Goal: Navigation & Orientation: Find specific page/section

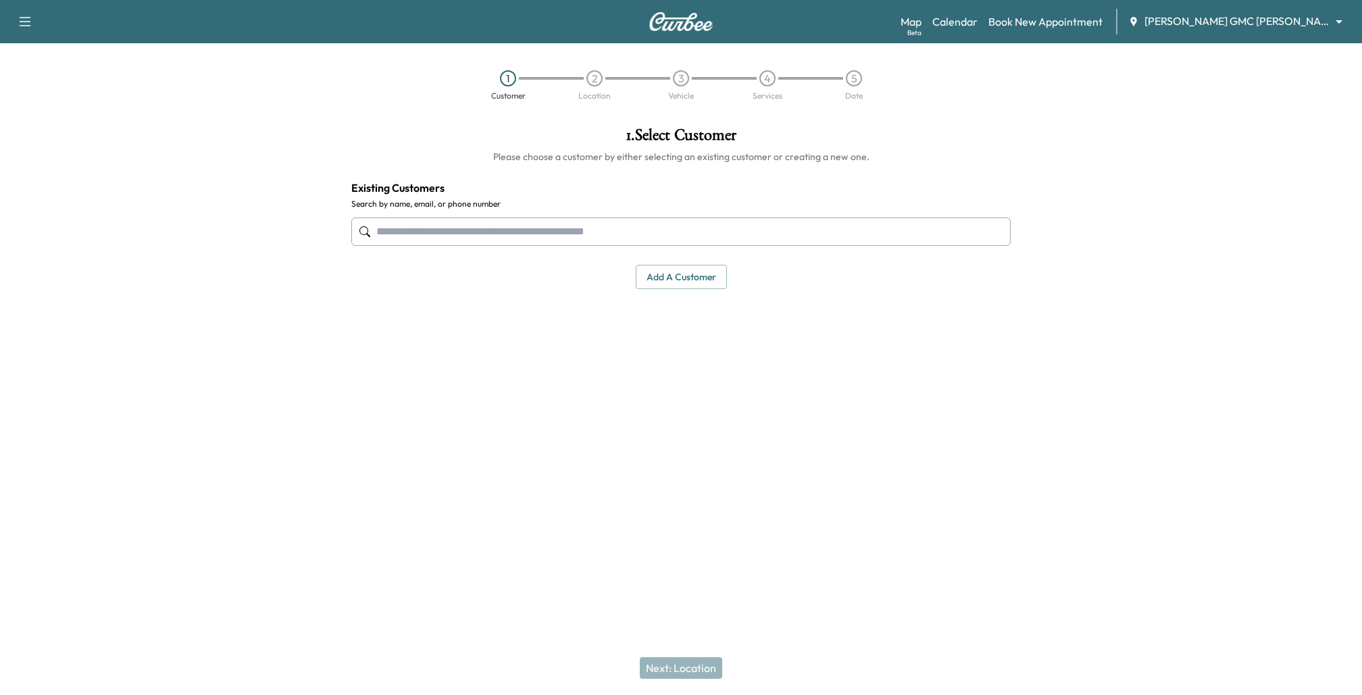
click at [1267, 20] on body "Support Log Out Map Beta Calendar Book New Appointment [PERSON_NAME] GMC [PERSO…" at bounding box center [681, 347] width 1362 height 695
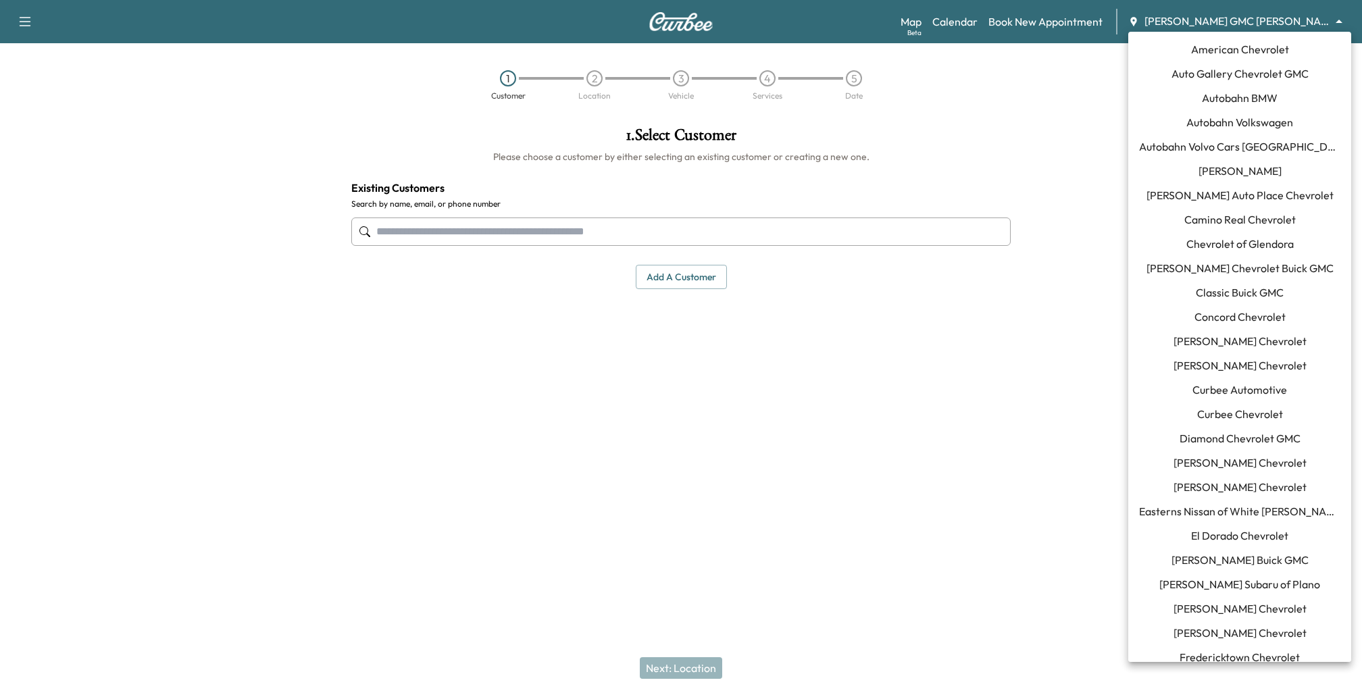
scroll to position [1180, 0]
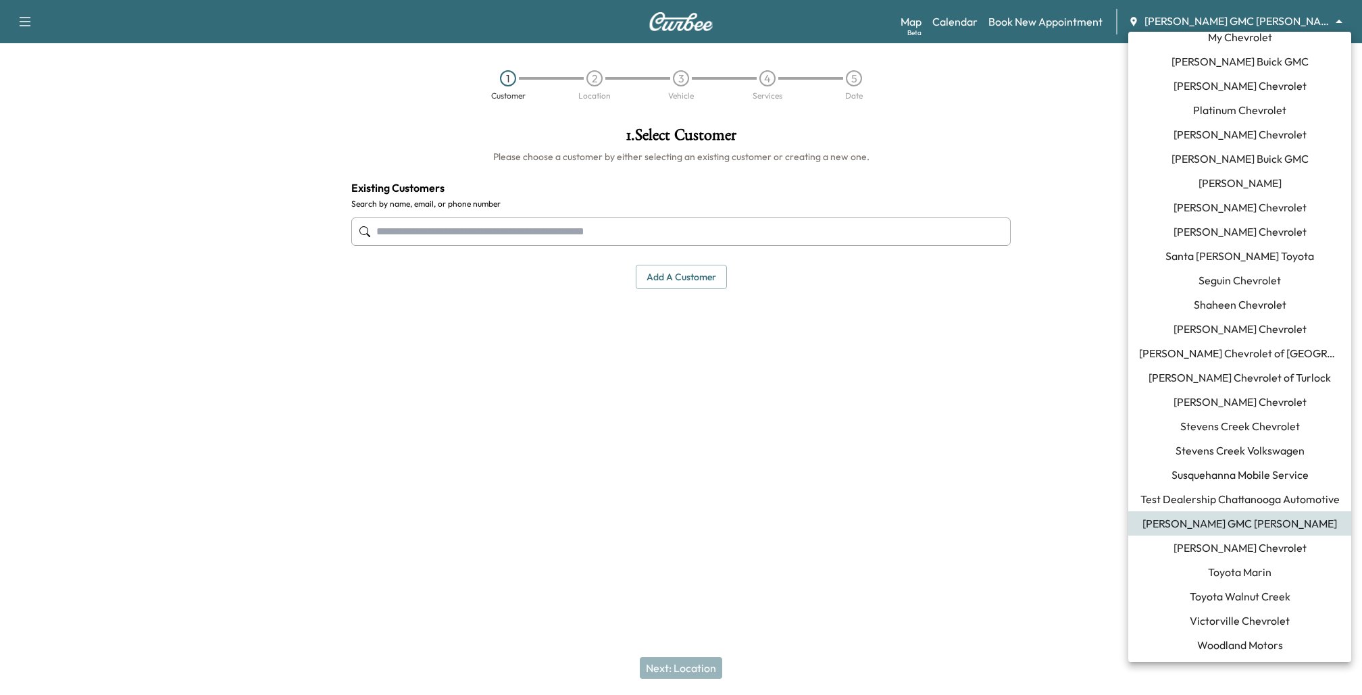
click at [1218, 450] on span "Stevens Creek Volkswagen" at bounding box center [1240, 451] width 129 height 16
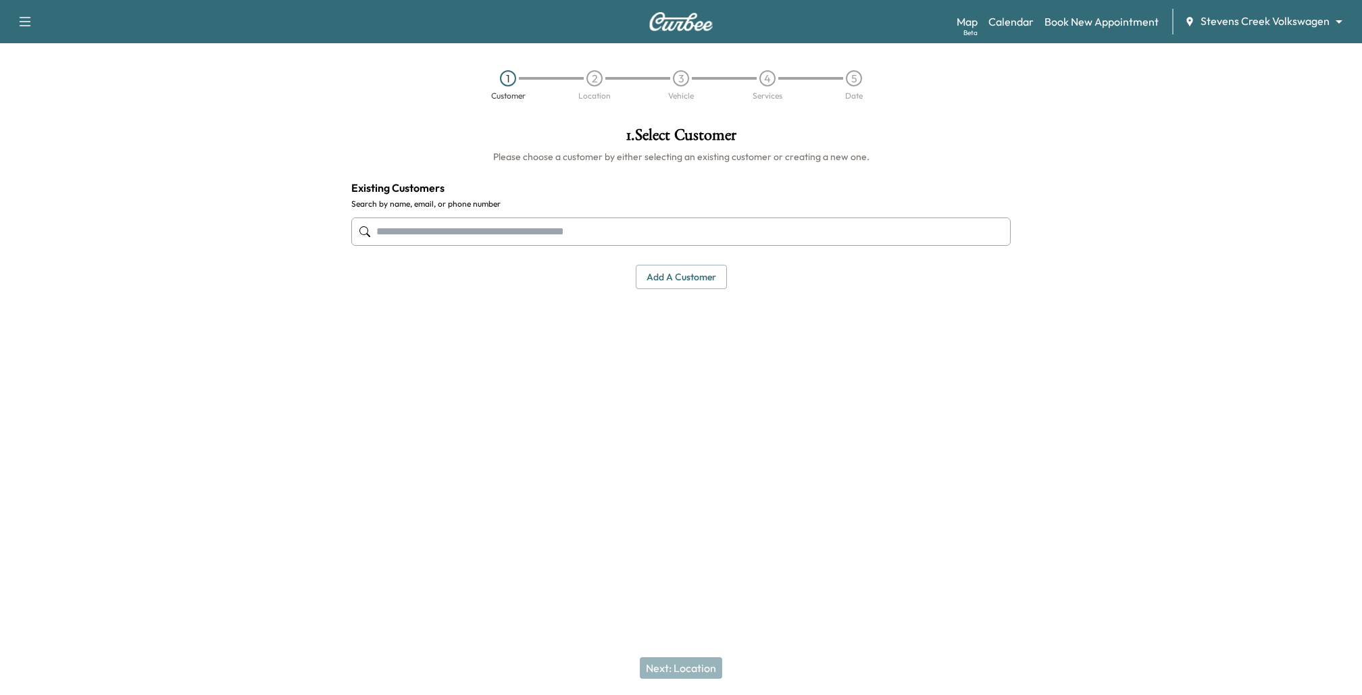
click at [1000, 30] on div "Map Beta Calendar Book New Appointment Stevens Creek Volkswagen ******** ​" at bounding box center [1154, 22] width 395 height 26
click at [1009, 22] on link "Calendar" at bounding box center [1010, 22] width 45 height 16
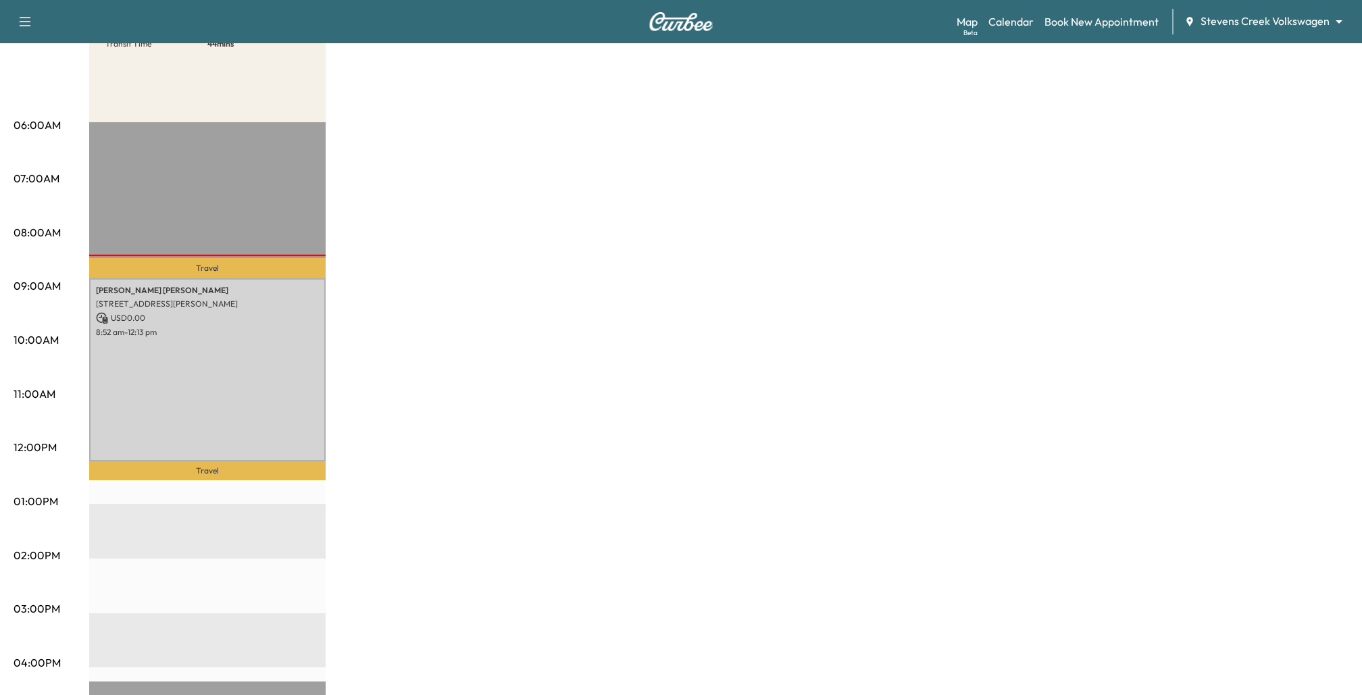
scroll to position [193, 0]
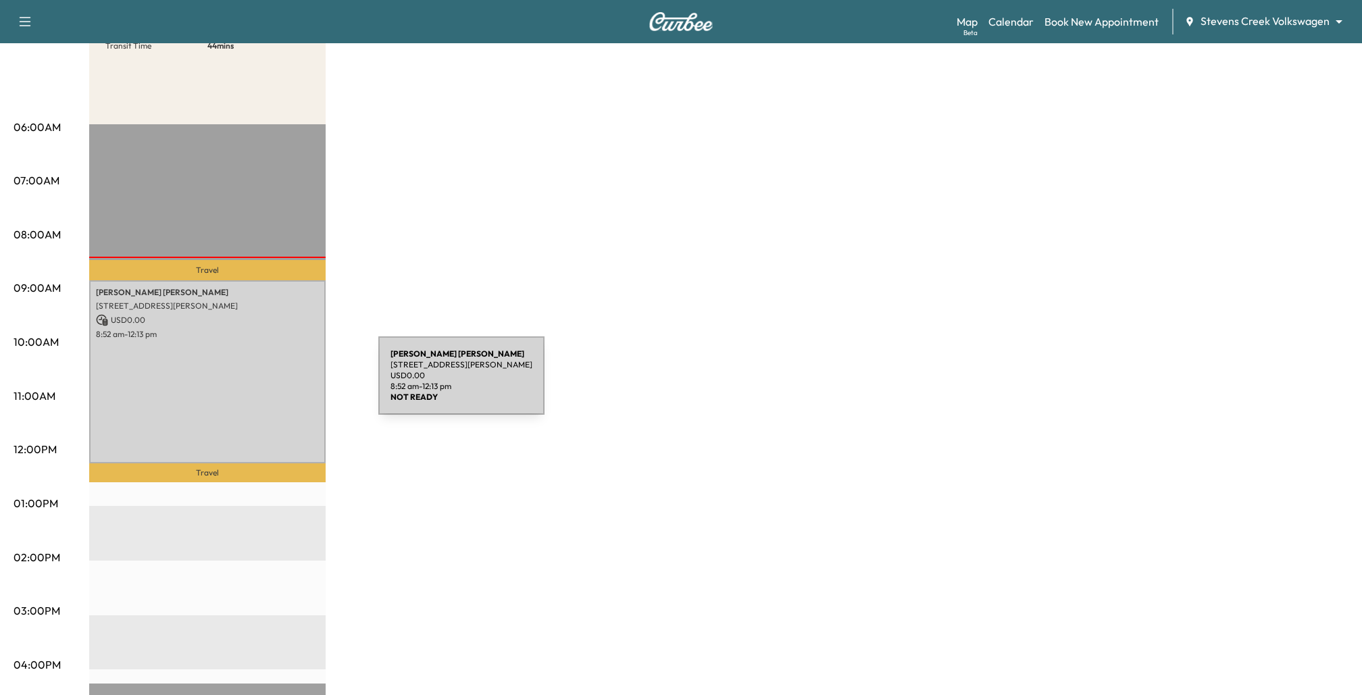
click at [277, 384] on div "[PERSON_NAME] [STREET_ADDRESS][PERSON_NAME] USD 0.00 8:52 am - 12:13 pm" at bounding box center [207, 371] width 236 height 183
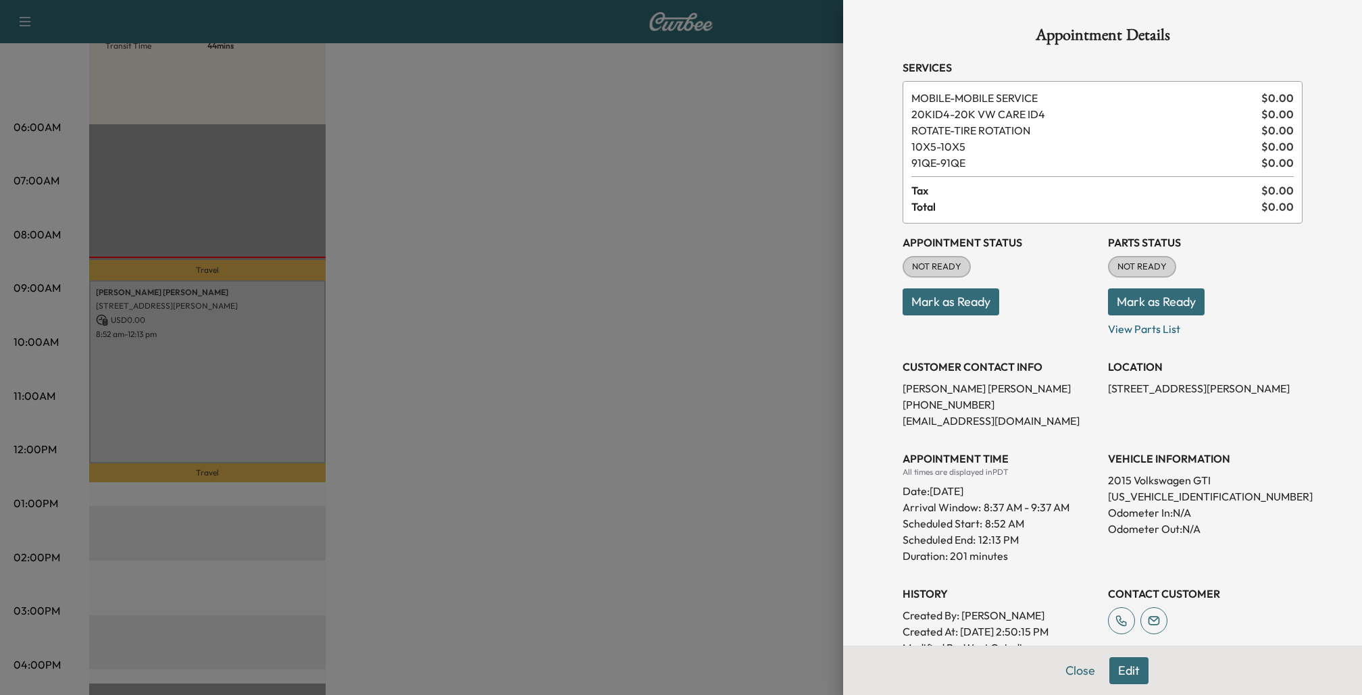
click at [668, 378] on div at bounding box center [681, 347] width 1362 height 695
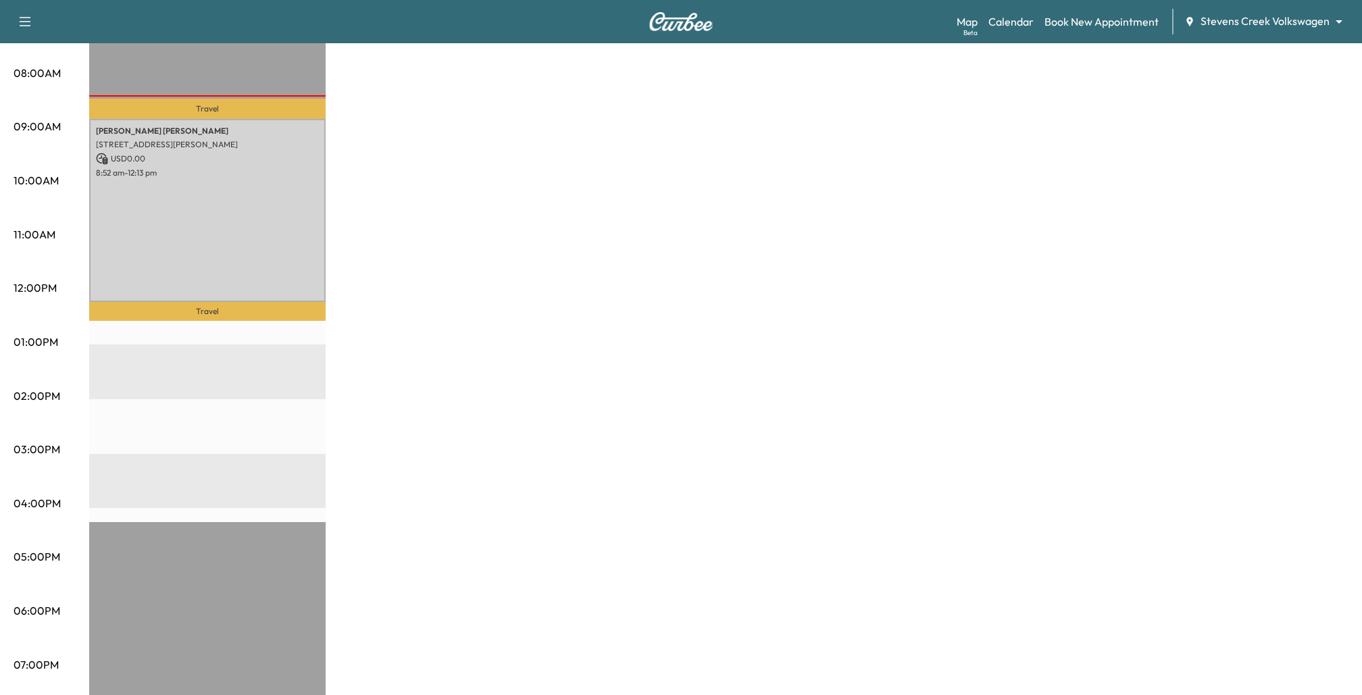
scroll to position [0, 0]
